Goal: Answer question/provide support: Share knowledge or assist other users

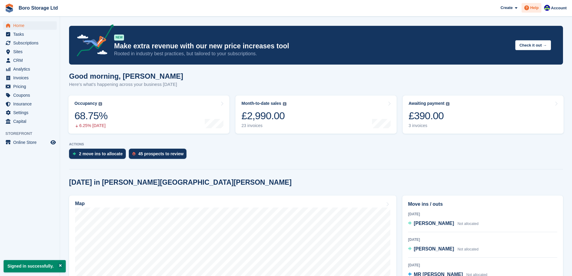
click at [534, 10] on span "Help" at bounding box center [535, 8] width 8 height 6
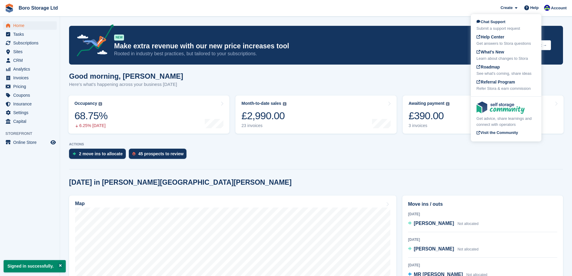
click at [473, 19] on div "Chat Support Submit a support request Help Center Get answers to Stora question…" at bounding box center [506, 55] width 71 height 80
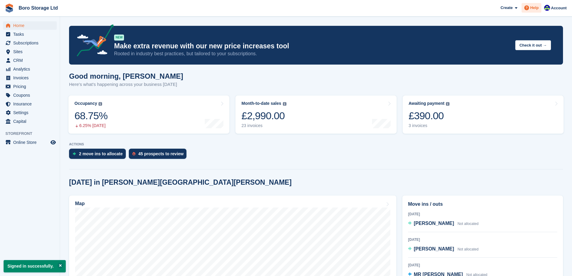
click at [532, 5] on span "Help" at bounding box center [535, 8] width 8 height 6
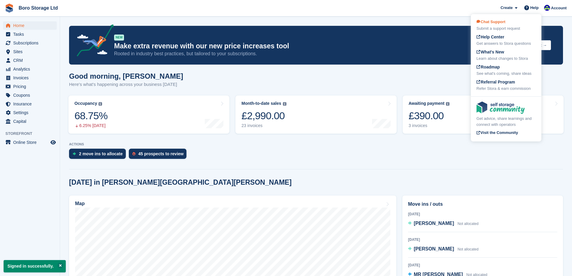
click at [493, 22] on span "Chat Support" at bounding box center [491, 22] width 29 height 5
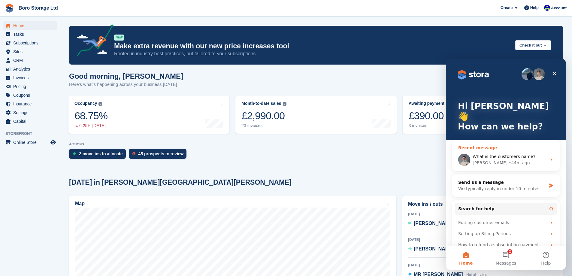
click at [499, 154] on span "What is the customers name?" at bounding box center [504, 156] width 63 height 5
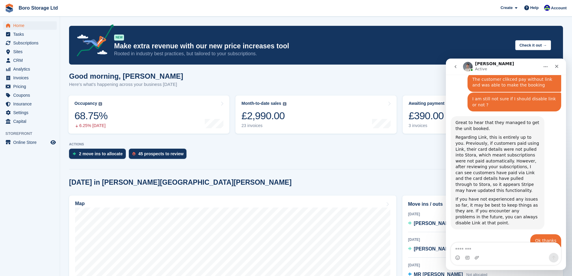
scroll to position [1723, 0]
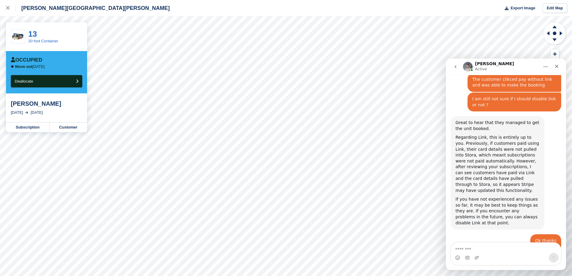
scroll to position [1723, 0]
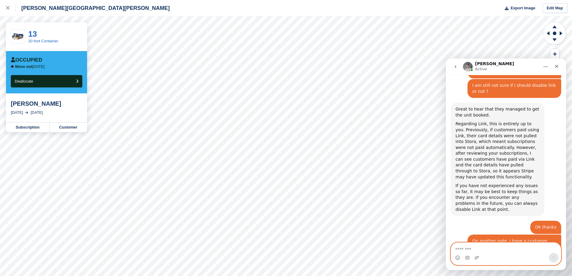
click at [470, 249] on textarea "Message…" at bounding box center [506, 248] width 110 height 10
type textarea "*"
type textarea "**********"
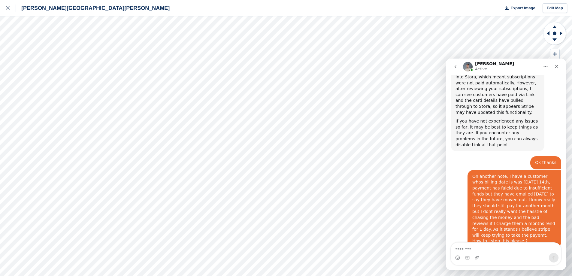
scroll to position [1792, 0]
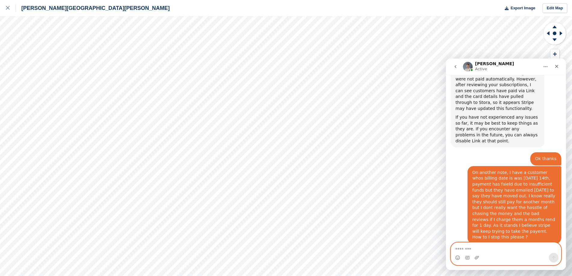
click at [468, 249] on textarea "Message…" at bounding box center [506, 248] width 110 height 10
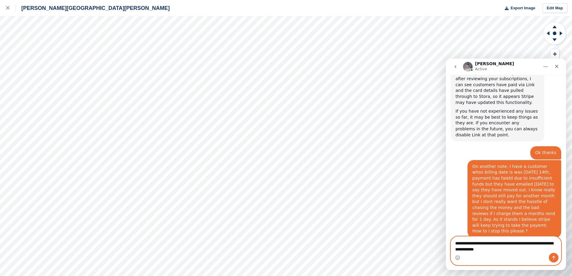
type textarea "**********"
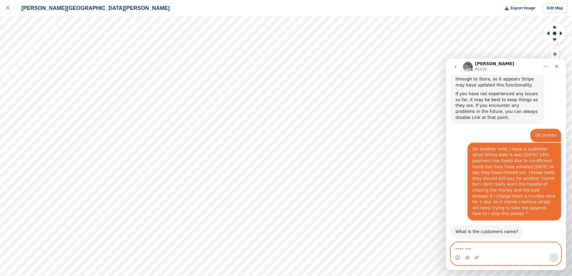
scroll to position [1816, 0]
type textarea "*"
type textarea "**********"
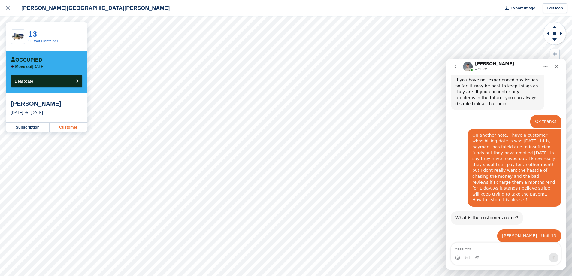
click at [69, 128] on link "Customer" at bounding box center [69, 128] width 38 height 10
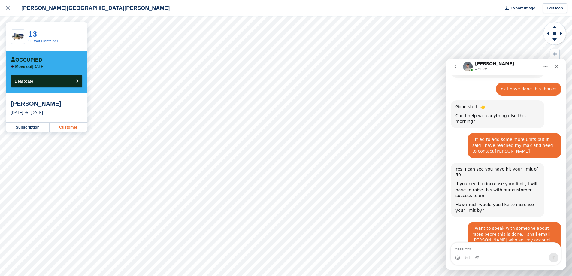
scroll to position [2146, 0]
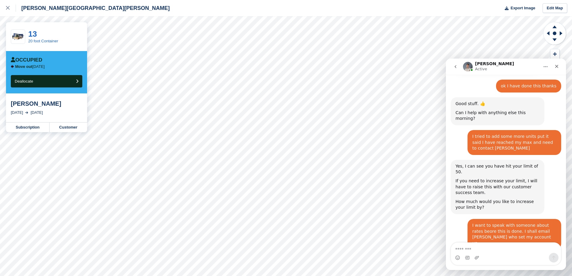
click at [284, 9] on div "Hopper Hill Road Export Image Edit Map" at bounding box center [286, 8] width 572 height 16
click at [557, 66] on icon "Close" at bounding box center [557, 66] width 5 height 5
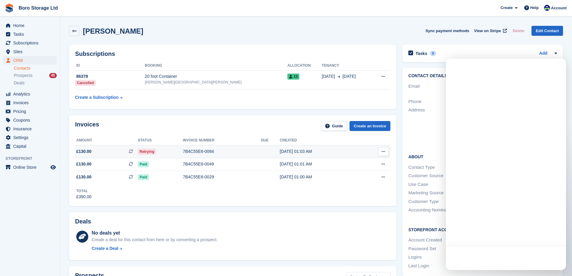
click at [381, 151] on button at bounding box center [383, 151] width 11 height 9
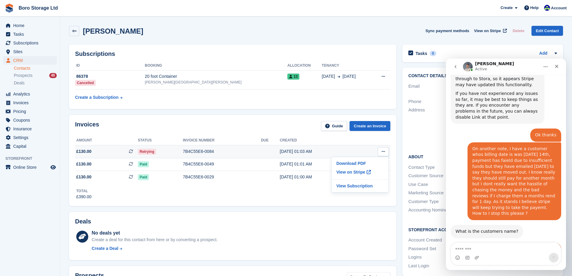
scroll to position [1829, 0]
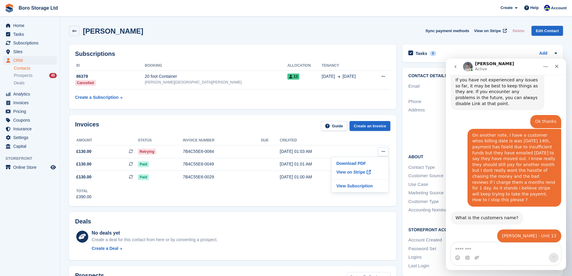
click at [246, 121] on div "Invoices Guide Create an Invoice" at bounding box center [233, 128] width 316 height 14
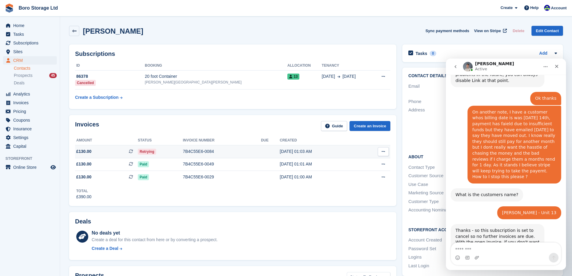
scroll to position [1871, 0]
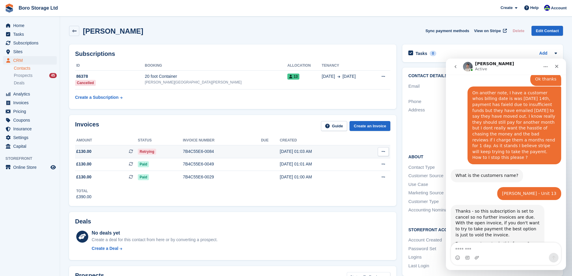
click at [271, 153] on td at bounding box center [270, 151] width 19 height 13
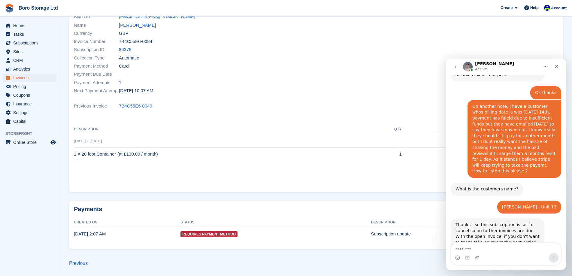
scroll to position [1885, 0]
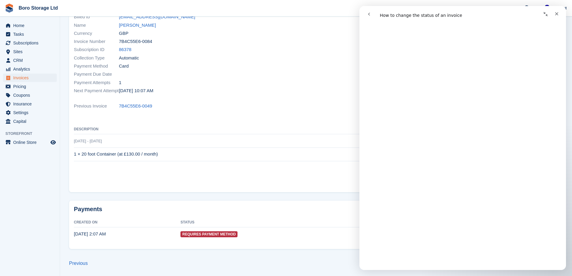
scroll to position [120, 0]
click at [188, 108] on div "Previous Invoice 7B4C55E6-0049" at bounding box center [316, 106] width 485 height 8
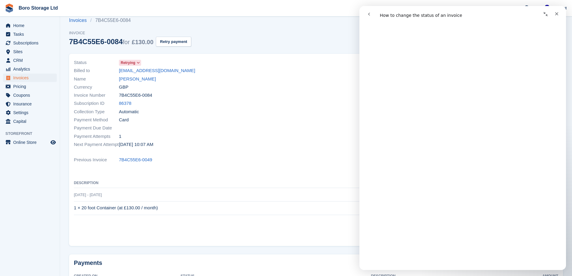
scroll to position [0, 0]
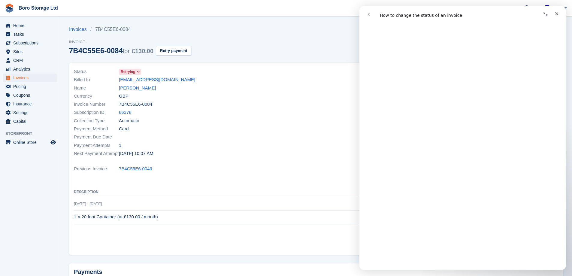
click at [137, 72] on icon at bounding box center [138, 72] width 3 height 4
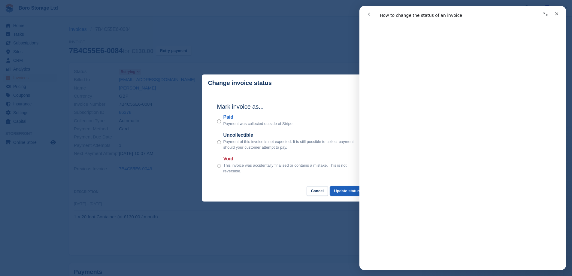
click at [349, 193] on button "Update status" at bounding box center [347, 191] width 34 height 10
click at [557, 15] on icon "Close" at bounding box center [557, 13] width 5 height 5
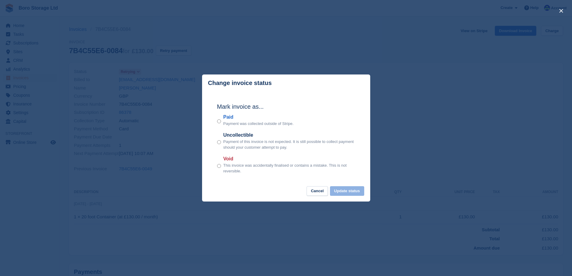
click at [346, 192] on th "Description" at bounding box center [224, 193] width 301 height 10
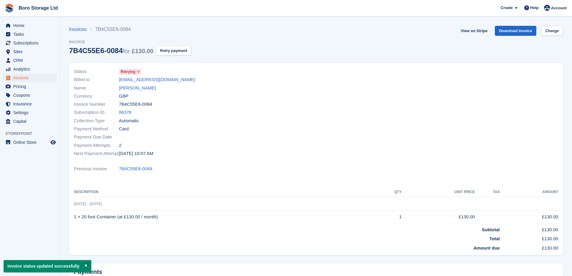
drag, startPoint x: 249, startPoint y: 55, endPoint x: 224, endPoint y: 17, distance: 45.0
click at [224, 17] on section "Invoice status updated successfully Invoices 7B4C55E6-0084 Invoice 7B4C55E6-008…" at bounding box center [316, 169] width 512 height 339
drag, startPoint x: 208, startPoint y: 23, endPoint x: 33, endPoint y: 10, distance: 175.7
click at [33, 10] on link "Boro Storage Ltd" at bounding box center [38, 8] width 44 height 10
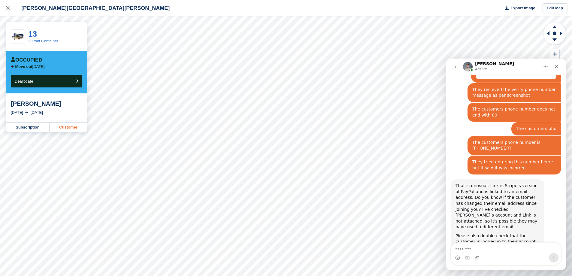
scroll to position [1007, 0]
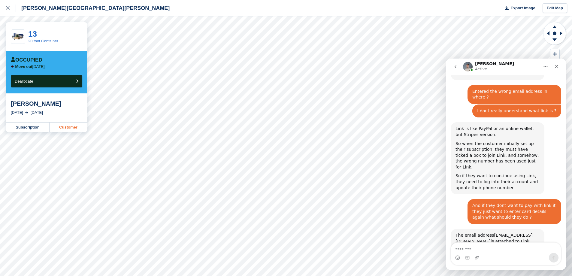
click at [55, 129] on link "Customer" at bounding box center [69, 128] width 38 height 10
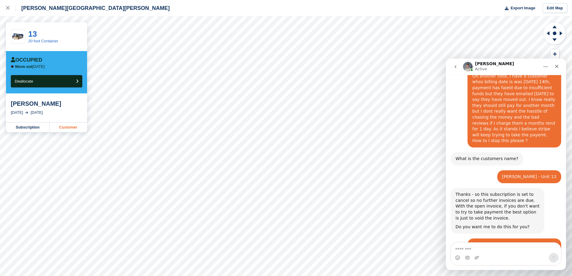
scroll to position [1963, 0]
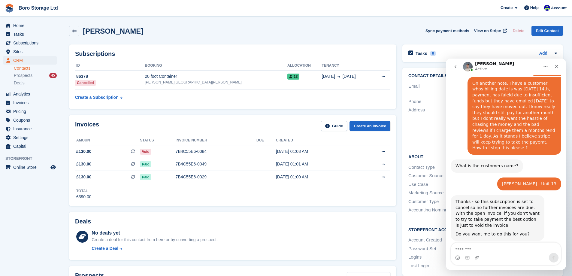
scroll to position [1885, 0]
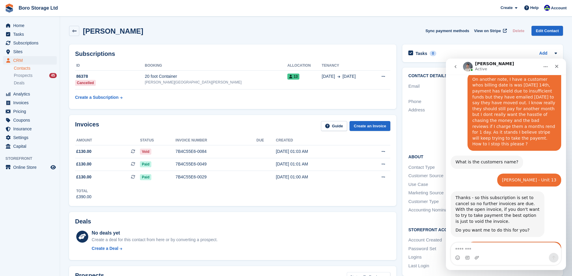
click at [467, 249] on textarea "Message…" at bounding box center [506, 248] width 110 height 10
type textarea "**********"
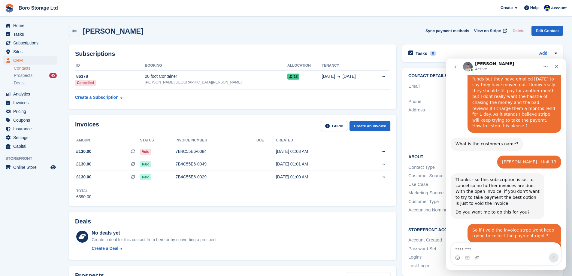
click at [158, 35] on div "David Norman Sync payment methods View on Stripe Delete Edit Contact" at bounding box center [316, 31] width 494 height 10
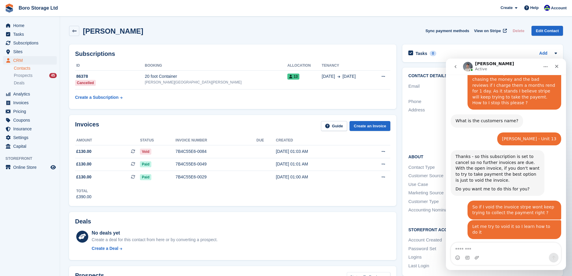
scroll to position [1930, 0]
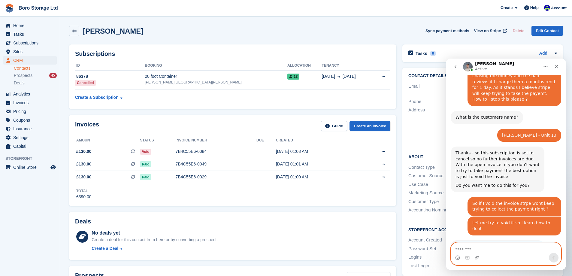
click at [490, 250] on textarea "Message…" at bounding box center [506, 248] width 110 height 10
type textarea "*"
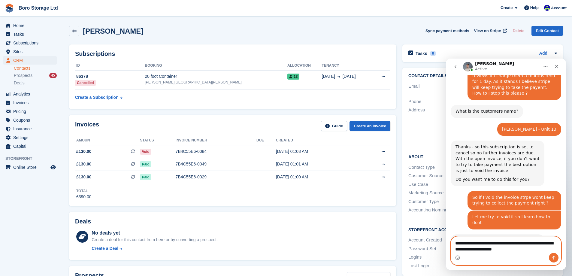
type textarea "**********"
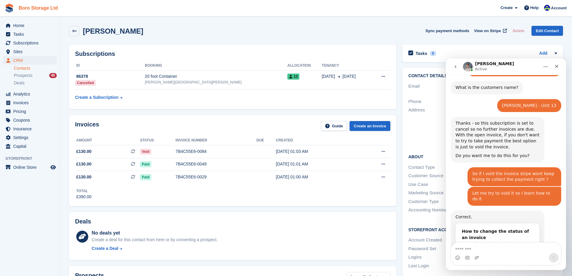
click at [32, 7] on link "Boro Storage Ltd" at bounding box center [38, 8] width 44 height 10
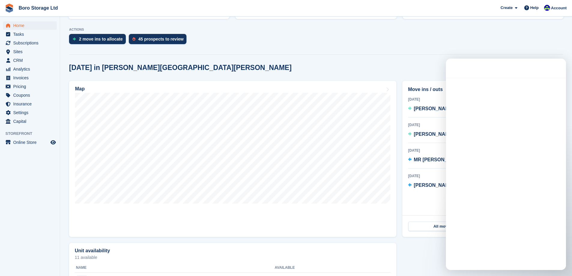
scroll to position [120, 0]
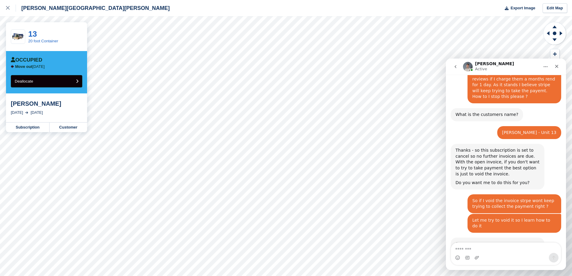
scroll to position [1960, 0]
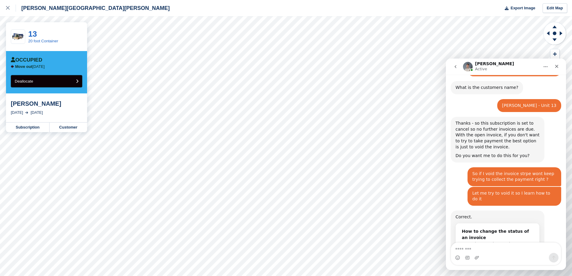
click at [42, 84] on button "Deallocate" at bounding box center [47, 81] width 72 height 12
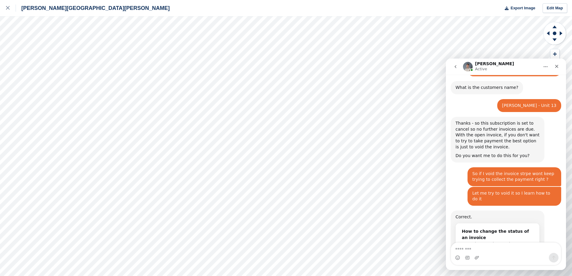
click at [41, 9] on div "[PERSON_NAME][GEOGRAPHIC_DATA][PERSON_NAME]" at bounding box center [93, 8] width 154 height 7
click at [7, 9] on icon at bounding box center [8, 8] width 4 height 4
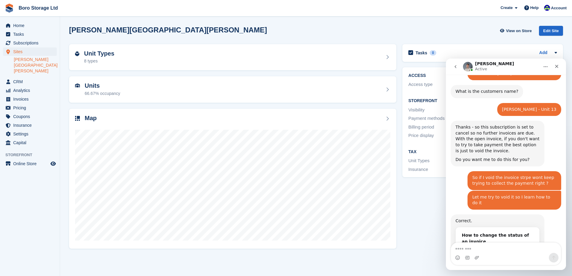
scroll to position [1960, 0]
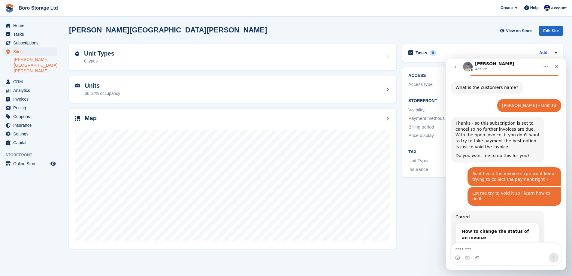
click at [334, 32] on div "[PERSON_NAME][GEOGRAPHIC_DATA][PERSON_NAME] View on Store Edit Site" at bounding box center [316, 31] width 494 height 10
click at [544, 68] on icon "Home" at bounding box center [546, 66] width 5 height 5
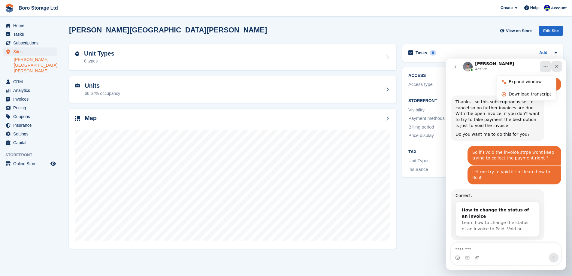
scroll to position [1983, 0]
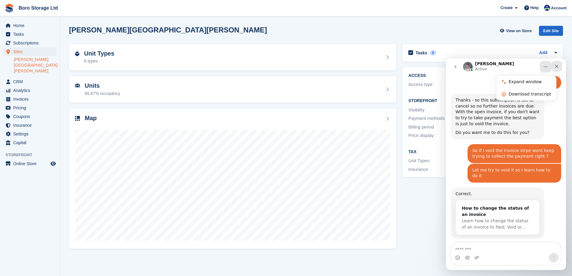
click at [555, 67] on icon "Close" at bounding box center [557, 66] width 5 height 5
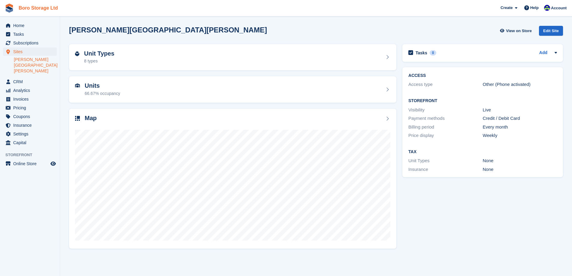
click at [41, 10] on link "Boro Storage Ltd" at bounding box center [38, 8] width 44 height 10
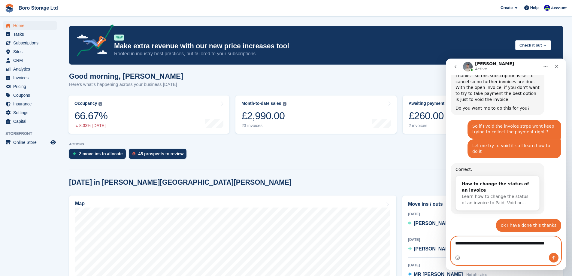
scroll to position [2013, 0]
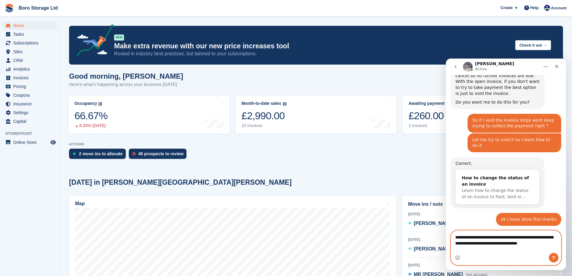
type textarea "**********"
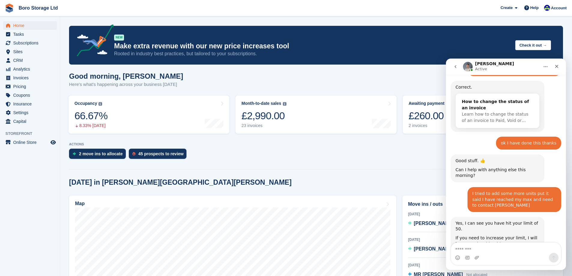
scroll to position [2092, 0]
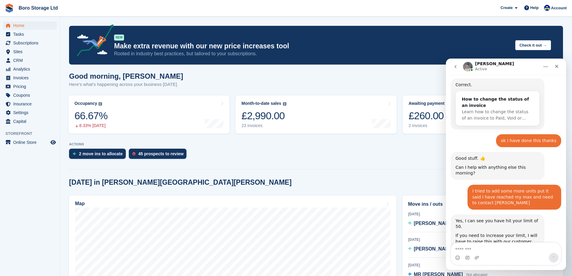
click at [487, 255] on div "Intercom messenger" at bounding box center [506, 258] width 110 height 10
click at [470, 247] on textarea "Message…" at bounding box center [506, 248] width 110 height 10
type textarea "**********"
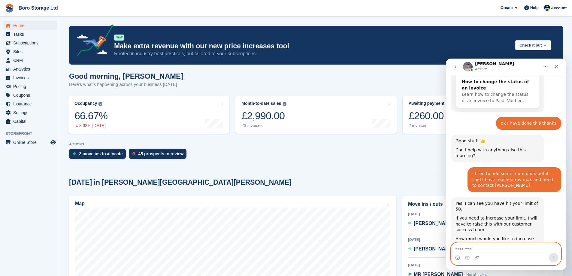
scroll to position [2109, 0]
type textarea "**********"
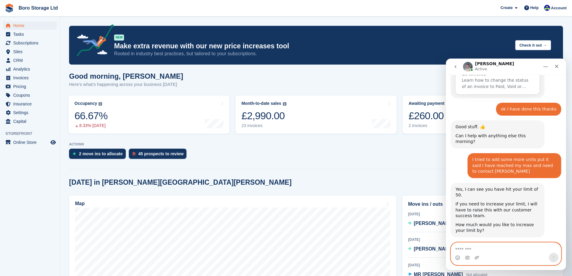
scroll to position [2146, 0]
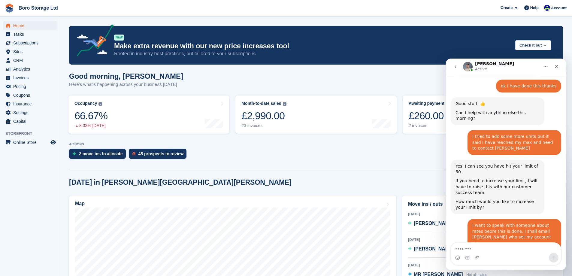
click at [308, 73] on div "Good morning, [PERSON_NAME] Here's what's happening across your business [DATE]" at bounding box center [316, 83] width 494 height 23
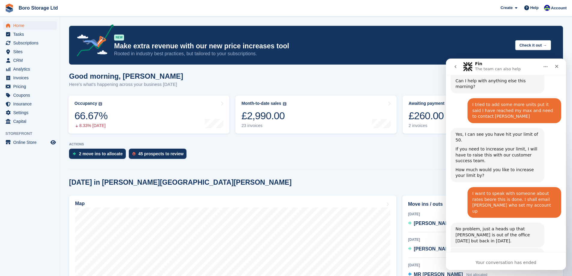
scroll to position [2187, 0]
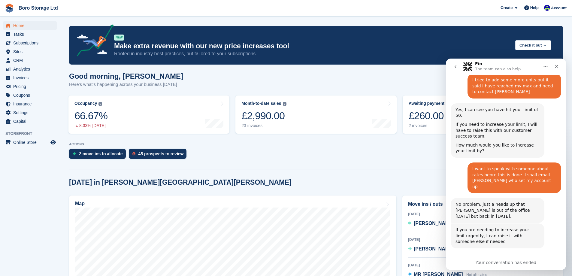
click at [558, 71] on div "Close" at bounding box center [557, 66] width 11 height 11
